Goal: Navigation & Orientation: Find specific page/section

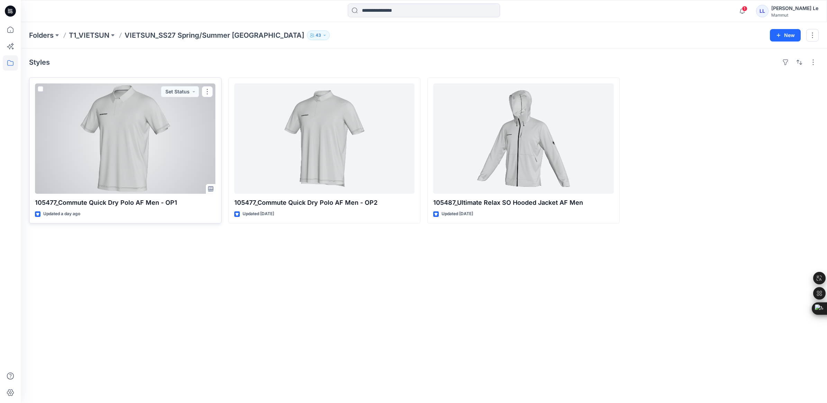
click at [124, 124] on div at bounding box center [125, 138] width 181 height 110
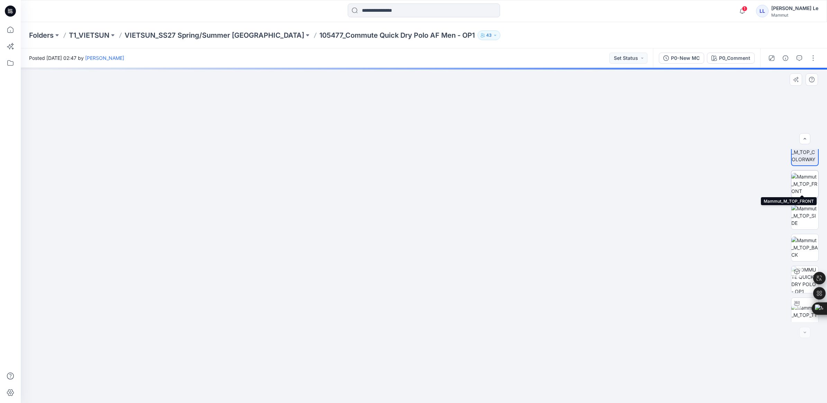
scroll to position [14, 0]
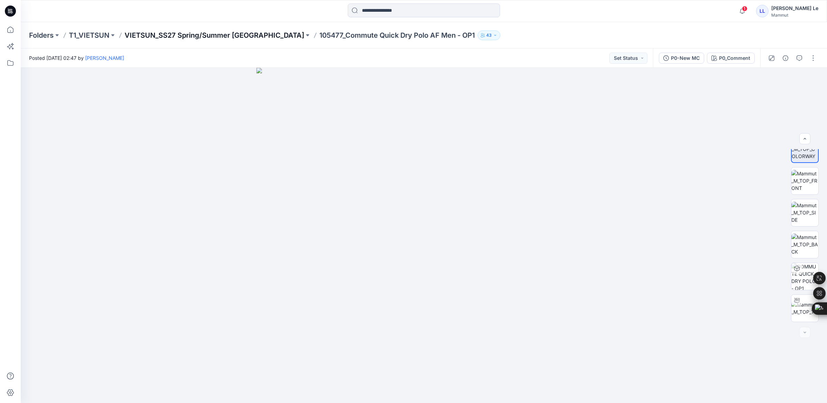
click at [186, 30] on p "VIETSUN_SS27 Spring/Summer [GEOGRAPHIC_DATA]" at bounding box center [215, 35] width 180 height 10
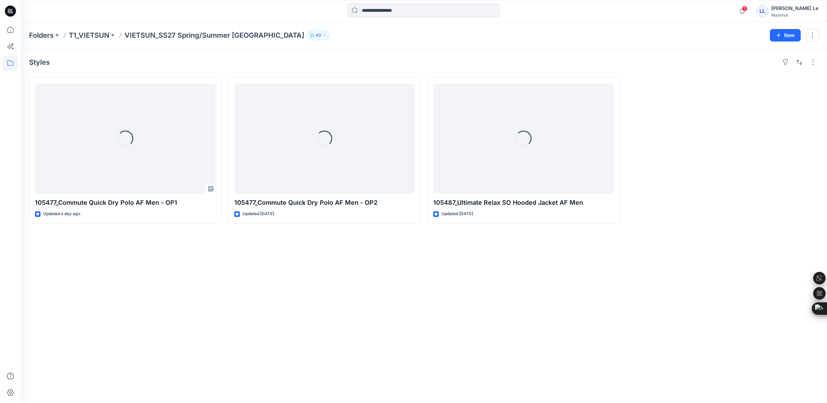
click at [186, 35] on p "VIETSUN_SS27 Spring/Summer [GEOGRAPHIC_DATA]" at bounding box center [215, 35] width 180 height 10
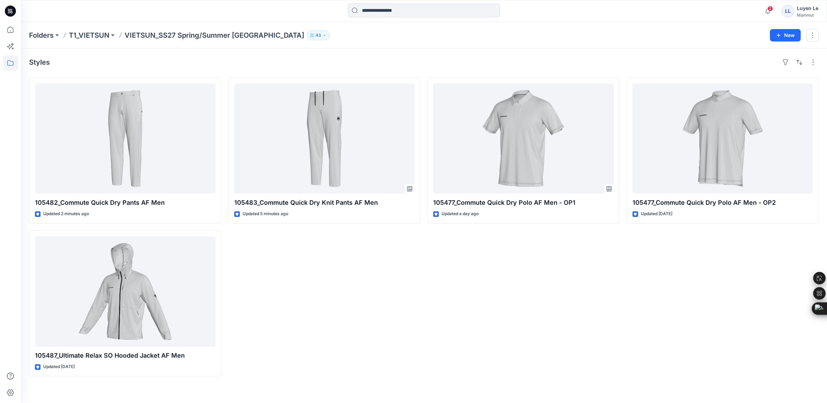
click at [354, 276] on div "105483_Commute Quick Dry Knit Pants AF Men Updated 5 minutes ago" at bounding box center [324, 227] width 192 height 299
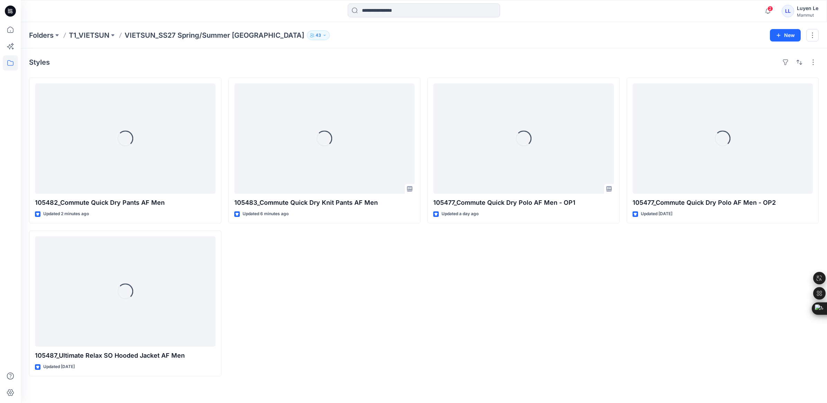
click at [405, 281] on div "Loading... 105483_Commute Quick Dry Knit Pants AF Men Updated 6 minutes ago" at bounding box center [324, 227] width 192 height 299
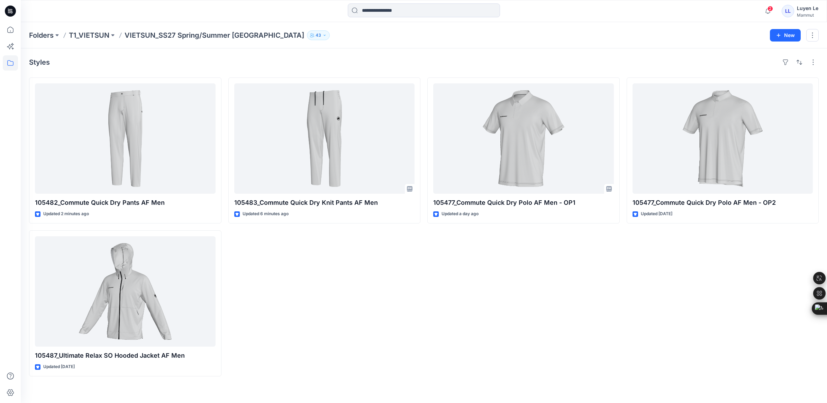
click at [405, 277] on div "105483_Commute Quick Dry Knit Pants AF Men Updated 6 minutes ago" at bounding box center [324, 227] width 192 height 299
click at [331, 243] on div "105483_Commute Quick Dry Knit Pants AF Men Updated 7 minutes ago" at bounding box center [324, 227] width 192 height 299
click at [336, 253] on div "105483_Commute Quick Dry Knit Pants AF Men Updated 8 minutes ago" at bounding box center [324, 227] width 192 height 299
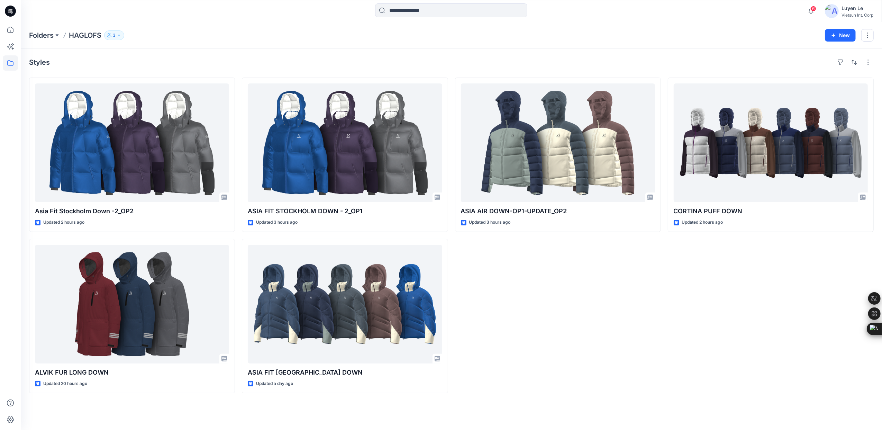
click at [574, 270] on div "ASIA AIR DOWN-OP1-UPDATE_OP2 Updated 3 hours ago" at bounding box center [558, 236] width 206 height 316
click at [522, 257] on div "ASIA AIR DOWN-OP1-UPDATE_OP2 Updated 3 hours ago" at bounding box center [558, 236] width 206 height 316
click at [508, 265] on div "ASIA AIR DOWN-OP1-UPDATE_OP2 Updated 3 hours ago" at bounding box center [558, 236] width 206 height 316
click at [509, 267] on div "ASIA AIR DOWN-OP1-UPDATE_OP2 Updated 3 hours ago" at bounding box center [558, 236] width 206 height 316
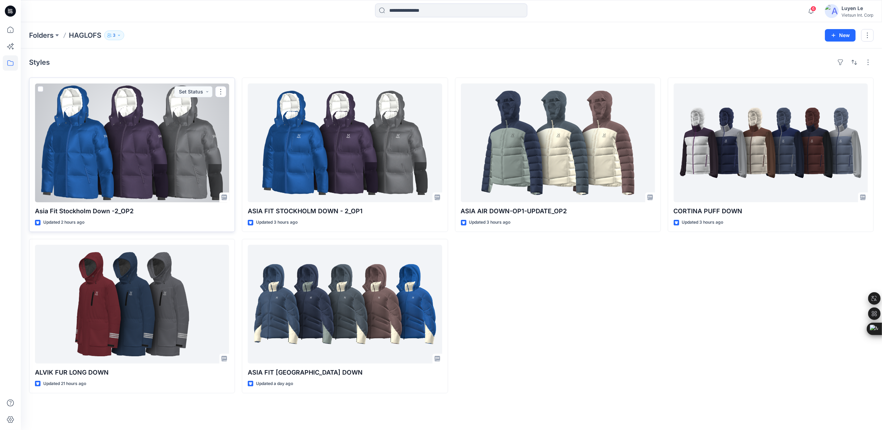
click at [183, 153] on div at bounding box center [132, 142] width 194 height 119
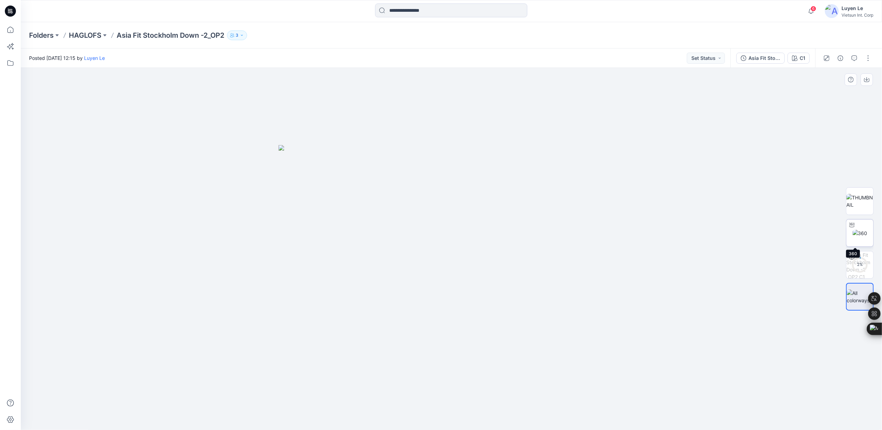
click at [856, 232] on img at bounding box center [860, 233] width 15 height 7
click at [86, 36] on p "HAGLOFS" at bounding box center [85, 35] width 33 height 10
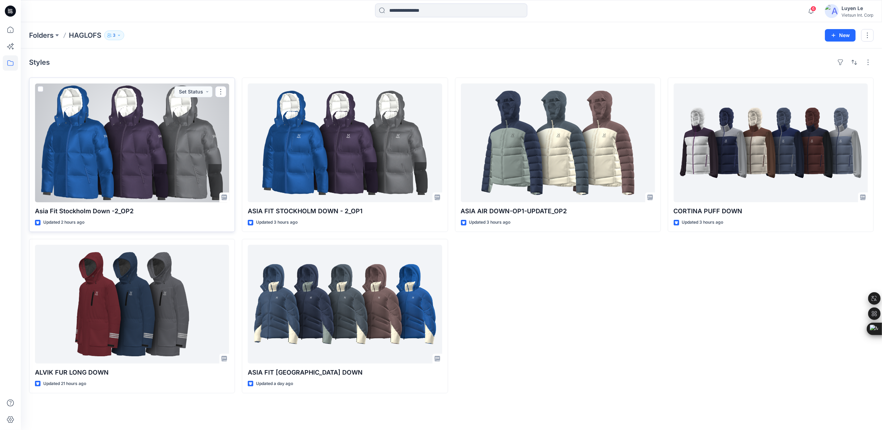
click at [176, 149] on div at bounding box center [132, 142] width 194 height 119
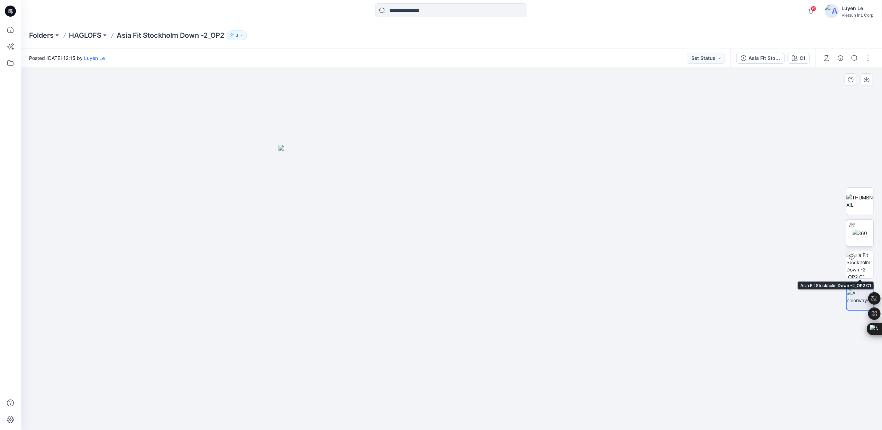
click at [866, 234] on img at bounding box center [860, 233] width 15 height 7
click at [179, 35] on p "Asia Fit Stockholm Down -2​_OP2" at bounding box center [171, 35] width 108 height 10
click at [204, 35] on p "Asia Fit Stockholm Down -2​_OP2" at bounding box center [171, 35] width 108 height 10
click at [92, 36] on p "HAGLOFS" at bounding box center [85, 35] width 33 height 10
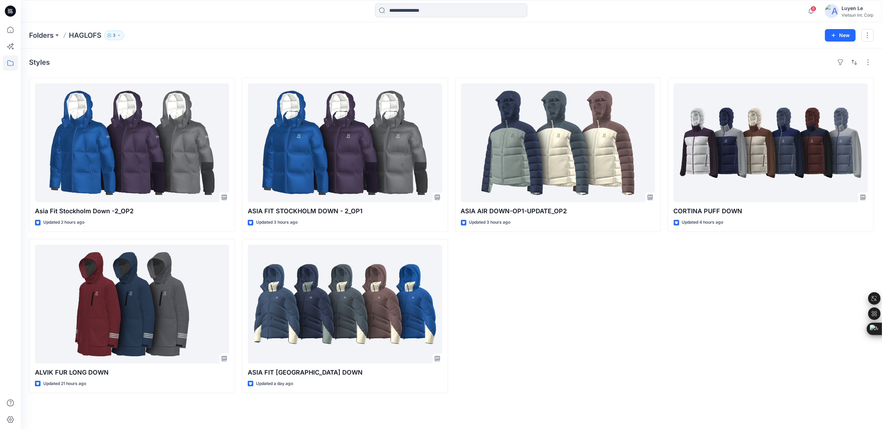
click at [557, 295] on div "ASIA AIR DOWN-OP1-UPDATE_OP2 Updated 3 hours ago" at bounding box center [558, 236] width 206 height 316
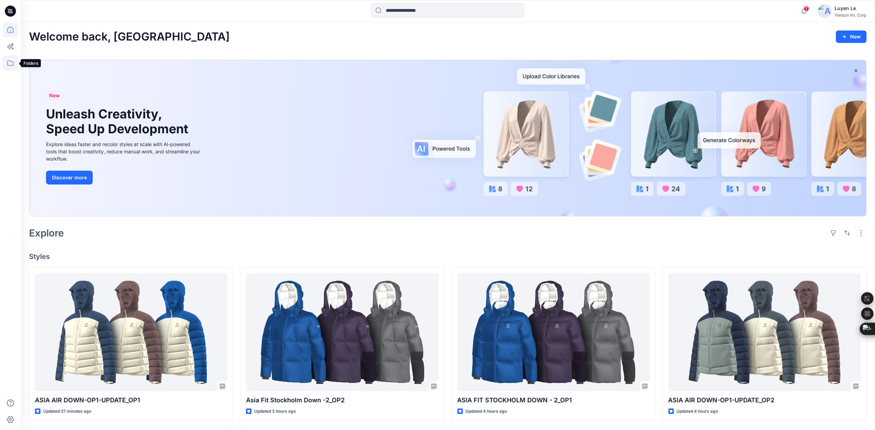
click at [9, 63] on icon at bounding box center [10, 62] width 15 height 15
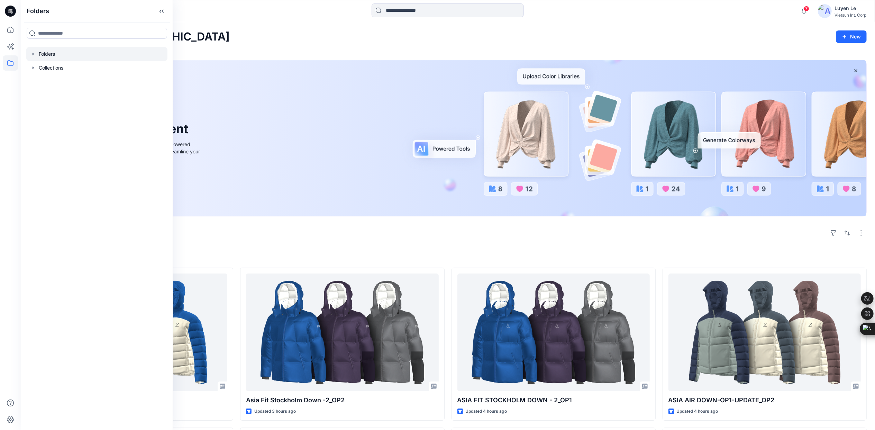
click at [46, 50] on div at bounding box center [96, 54] width 141 height 14
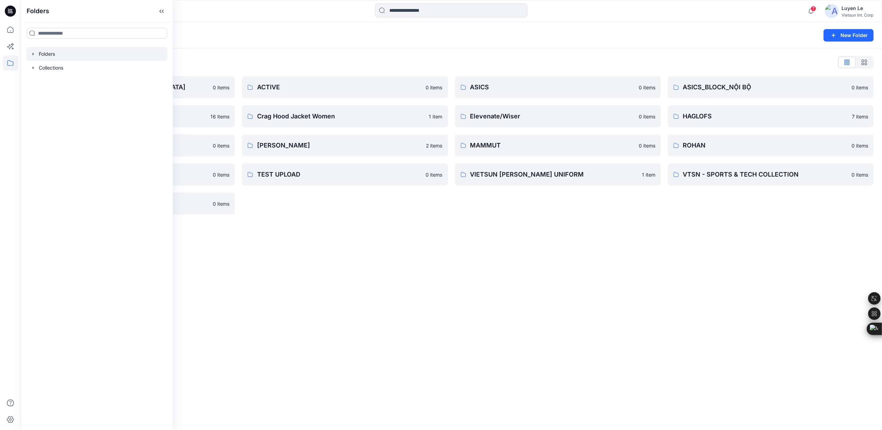
click at [596, 236] on div "Folders New Folder Folders List 3D COLLECTION SS23-[DEMOGRAPHIC_DATA] 0 items C…" at bounding box center [452, 226] width 862 height 408
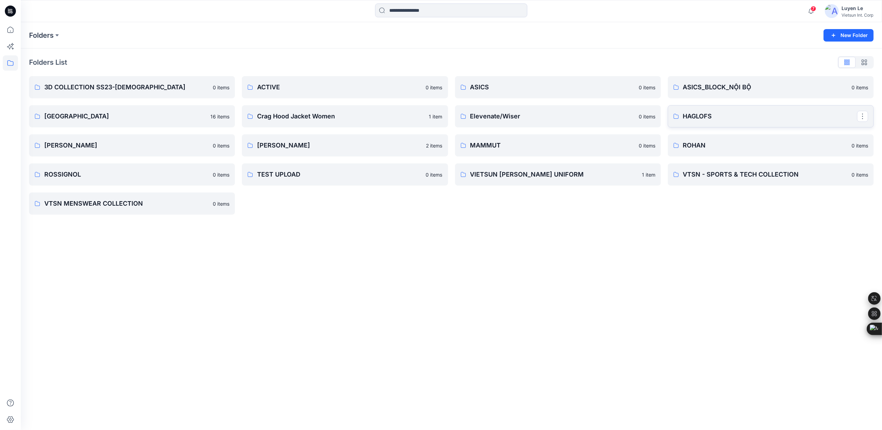
click at [718, 112] on p "HAGLOFS" at bounding box center [770, 116] width 174 height 10
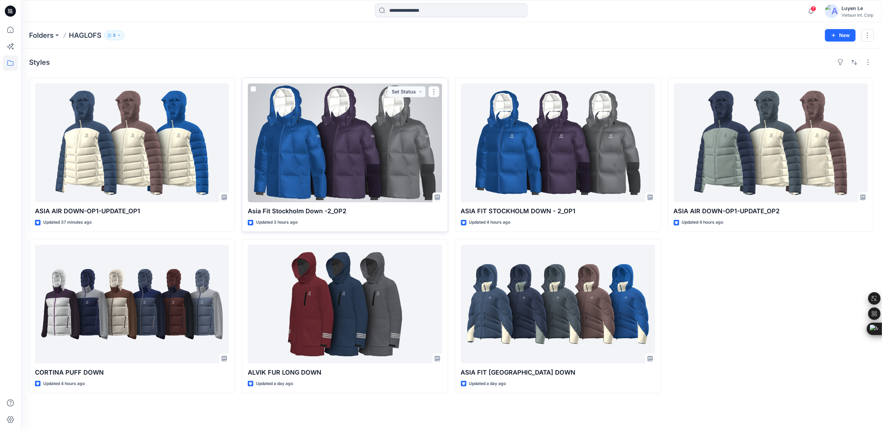
click at [310, 134] on div at bounding box center [345, 142] width 194 height 119
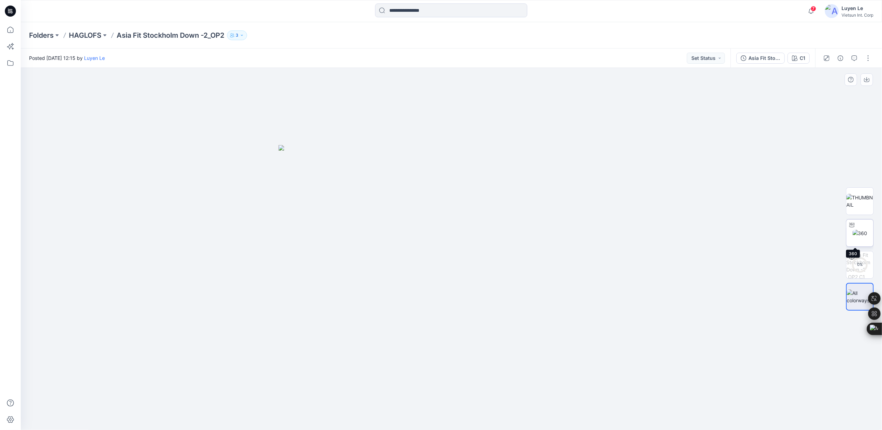
click at [856, 230] on div at bounding box center [852, 224] width 11 height 11
drag, startPoint x: 453, startPoint y: 421, endPoint x: 414, endPoint y: 407, distance: 41.5
click at [414, 407] on icon at bounding box center [452, 409] width 209 height 26
drag, startPoint x: 422, startPoint y: 127, endPoint x: 447, endPoint y: 255, distance: 130.3
drag, startPoint x: 417, startPoint y: 419, endPoint x: 693, endPoint y: 409, distance: 276.4
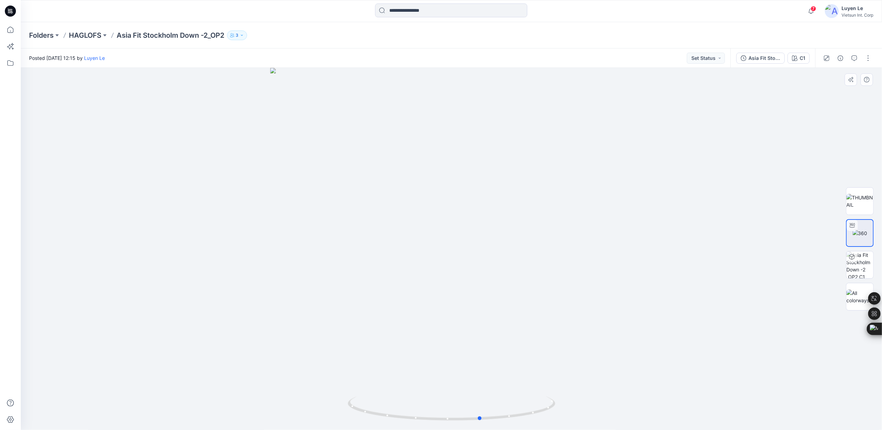
click at [693, 409] on div at bounding box center [452, 249] width 862 height 362
click at [674, 227] on div at bounding box center [452, 249] width 862 height 362
click at [74, 35] on p "HAGLOFS" at bounding box center [85, 35] width 33 height 10
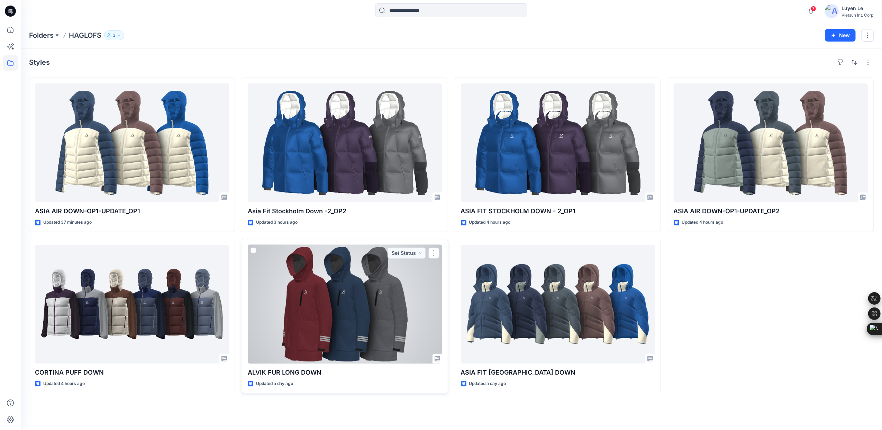
click at [350, 308] on div at bounding box center [345, 304] width 194 height 119
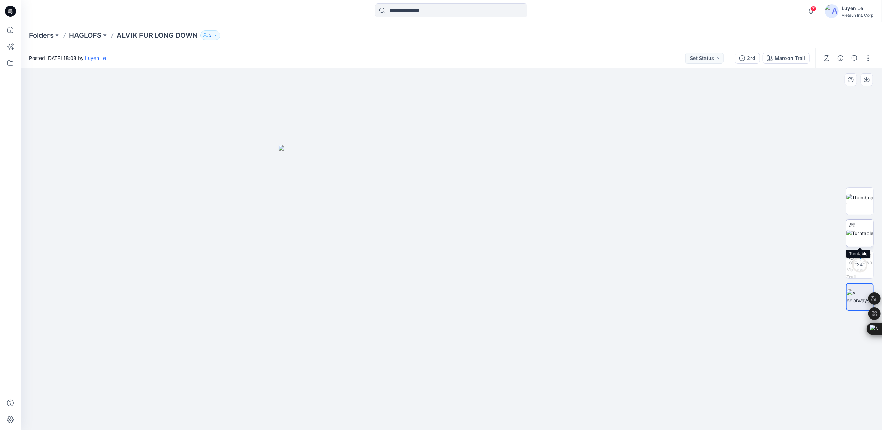
click at [857, 237] on img at bounding box center [860, 233] width 27 height 7
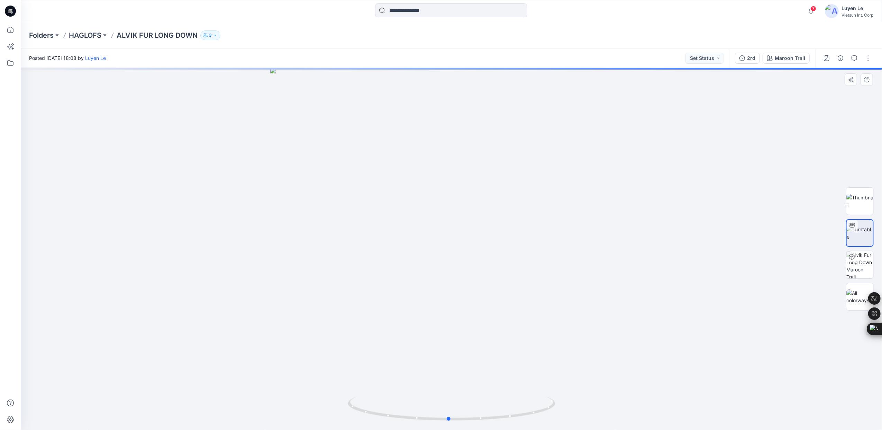
drag, startPoint x: 455, startPoint y: 419, endPoint x: 244, endPoint y: 384, distance: 213.4
click at [244, 384] on div at bounding box center [452, 249] width 862 height 362
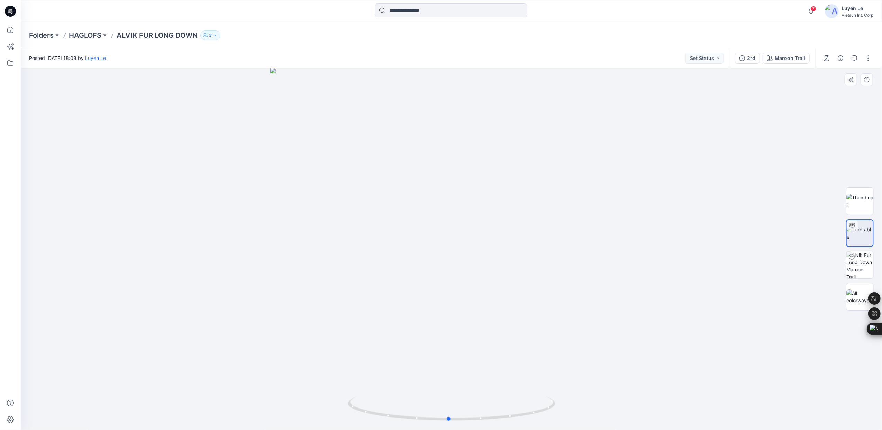
click at [705, 280] on div at bounding box center [452, 249] width 862 height 362
